Goal: Task Accomplishment & Management: Manage account settings

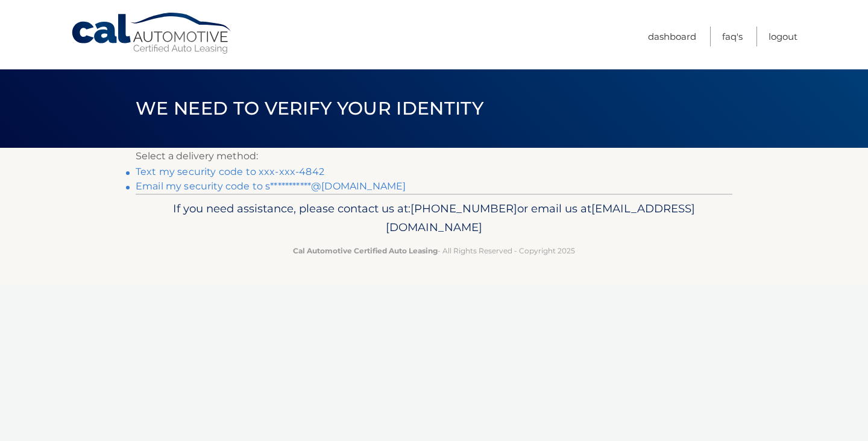
click at [279, 169] on link "Text my security code to xxx-xxx-4842" at bounding box center [230, 171] width 189 height 11
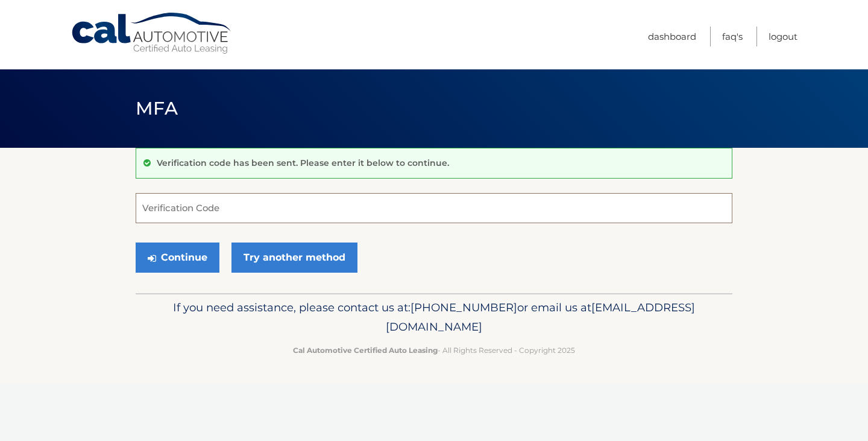
click at [269, 204] on input "Verification Code" at bounding box center [434, 208] width 597 height 30
type input "308386"
click at [177, 254] on button "Continue" at bounding box center [178, 257] width 84 height 30
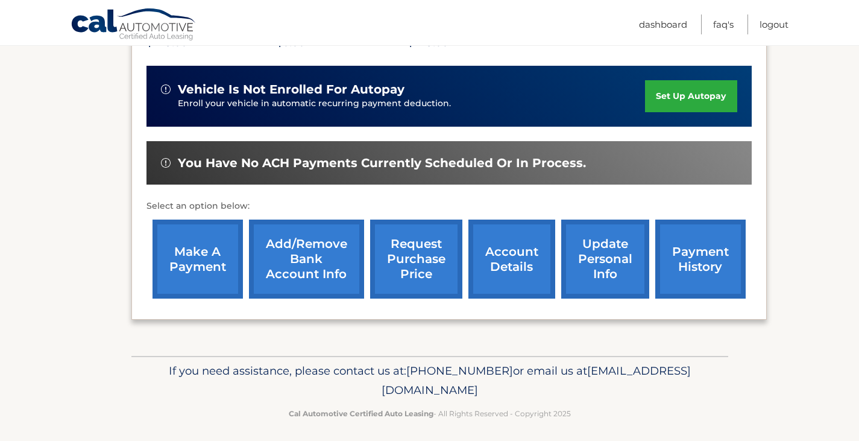
scroll to position [289, 0]
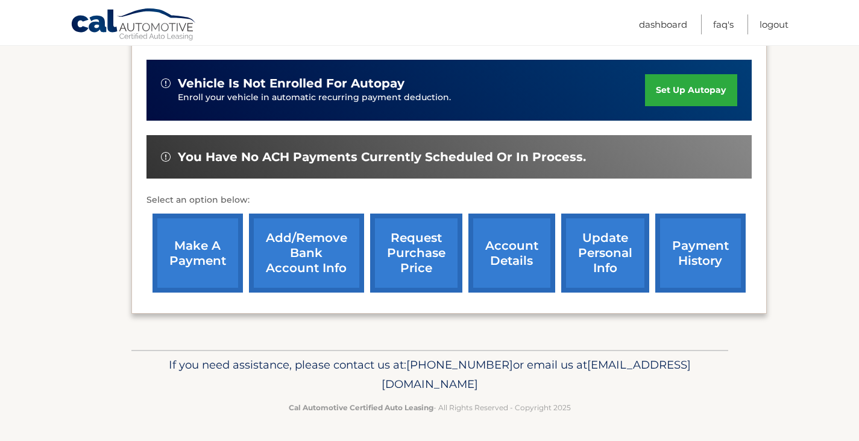
click at [180, 264] on link "make a payment" at bounding box center [198, 252] width 90 height 79
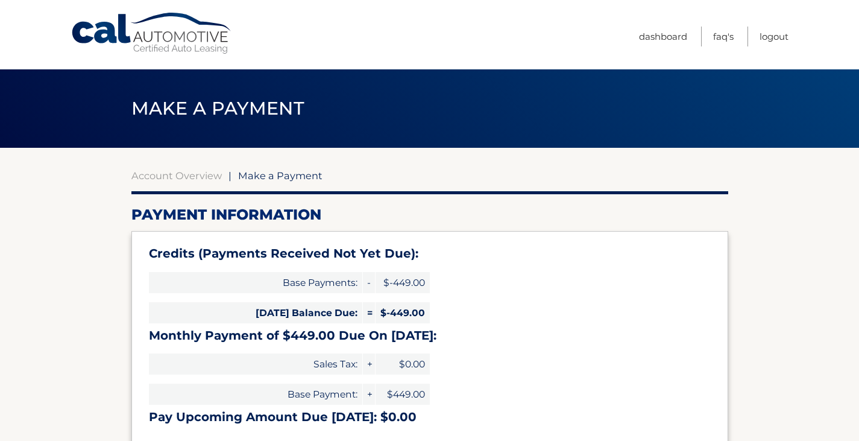
select select "Mzg3MTU0YzEtMjRmOS00NzRmLWEyYTItZWY4MDU5N2M4NzI3"
